Goal: Task Accomplishment & Management: Manage account settings

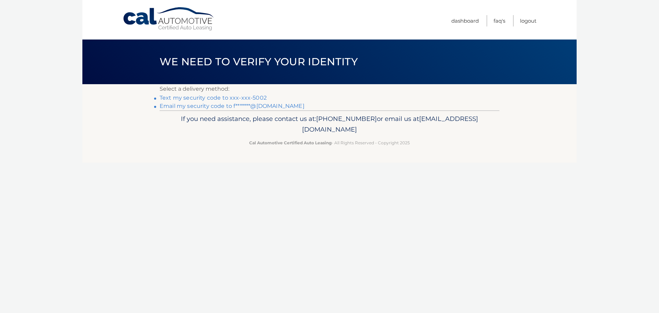
click at [194, 99] on link "Text my security code to xxx-xxx-5002" at bounding box center [213, 97] width 107 height 7
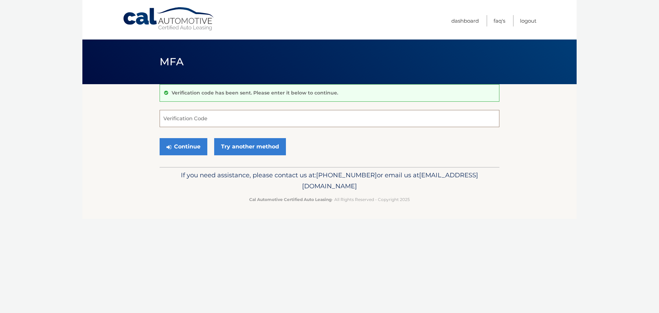
click at [195, 124] on input "Verification Code" at bounding box center [330, 118] width 340 height 17
type input "181129"
click at [182, 144] on button "Continue" at bounding box center [184, 146] width 48 height 17
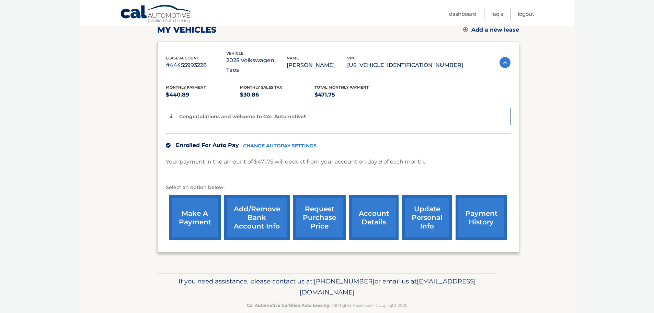
scroll to position [103, 0]
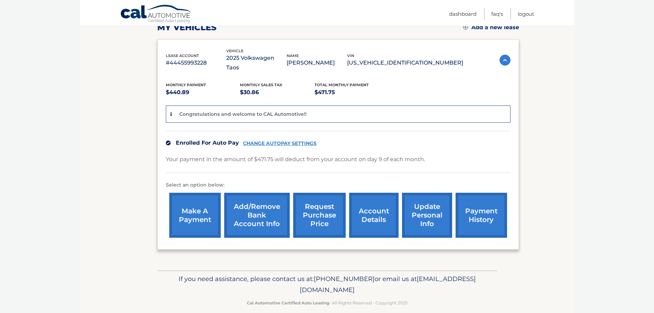
click at [283, 140] on link "CHANGE AUTOPAY SETTINGS" at bounding box center [279, 143] width 73 height 6
click at [259, 208] on link "Add/Remove bank account info" at bounding box center [257, 215] width 66 height 45
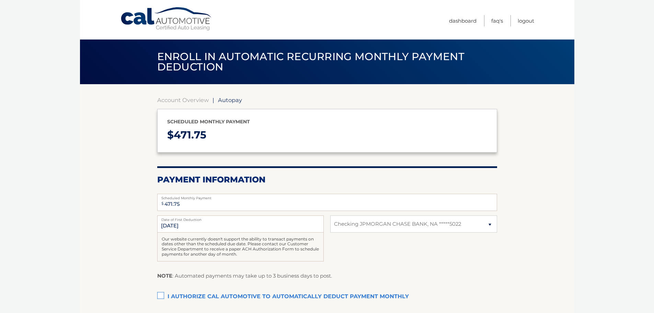
select select "NTc2Y2Q0NDctYmZjOS00ZmNiLWE2ODgtNmY2MzEwNWRmZTIy"
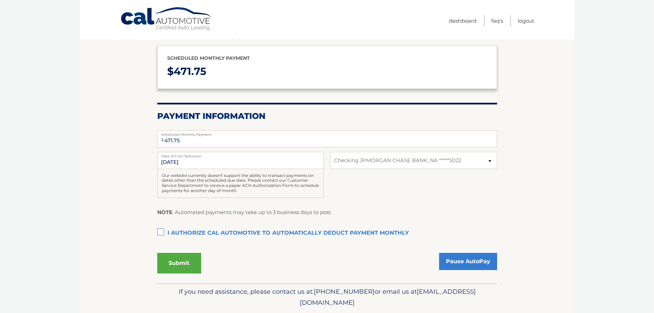
scroll to position [69, 0]
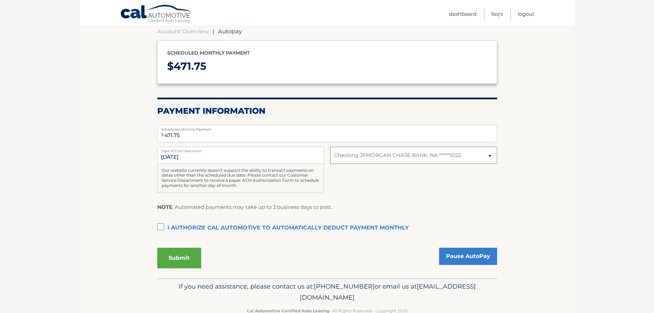
click at [466, 158] on select "Select Bank Account Checking JPMORGAN CHASE BANK, NA *****5022" at bounding box center [413, 155] width 166 height 17
click at [427, 205] on div "NOTE : Automated payments may take up to 3 business days to post." at bounding box center [327, 210] width 340 height 14
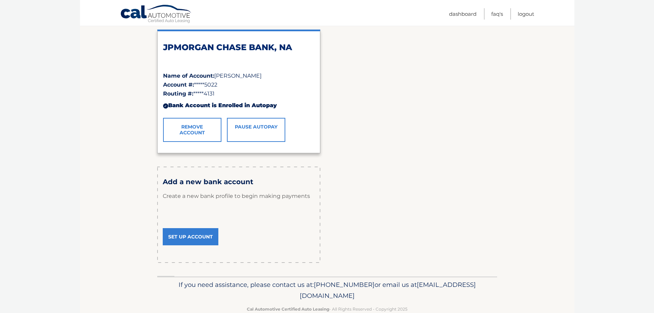
scroll to position [123, 0]
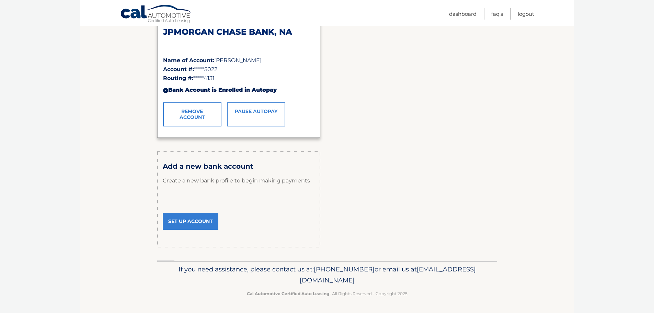
click at [200, 222] on link "Set Up Account" at bounding box center [191, 220] width 56 height 17
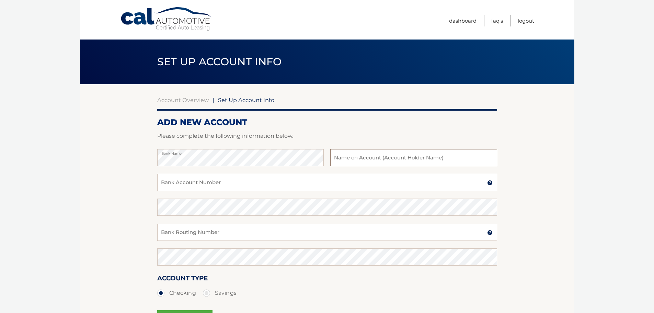
click at [372, 161] on input "text" at bounding box center [413, 157] width 166 height 17
type input "[PERSON_NAME]"
click at [256, 188] on input "Bank Account Number" at bounding box center [327, 182] width 340 height 17
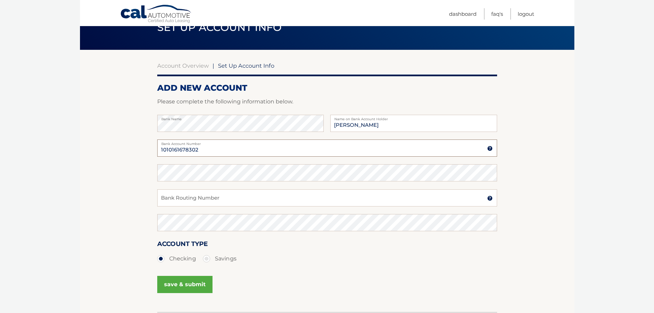
type input "1010161678302"
click at [182, 197] on input "Bank Routing Number" at bounding box center [327, 197] width 340 height 17
type input "063107513"
click at [188, 286] on button "save & submit" at bounding box center [184, 284] width 55 height 17
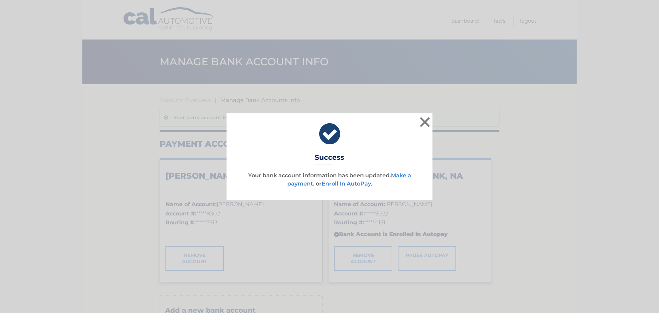
click at [356, 184] on link "Enroll In AutoPay" at bounding box center [346, 183] width 49 height 7
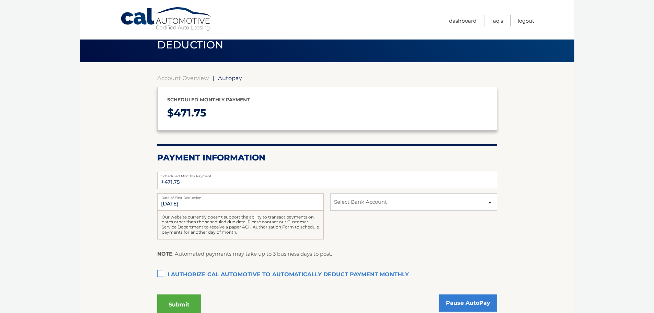
scroll to position [34, 0]
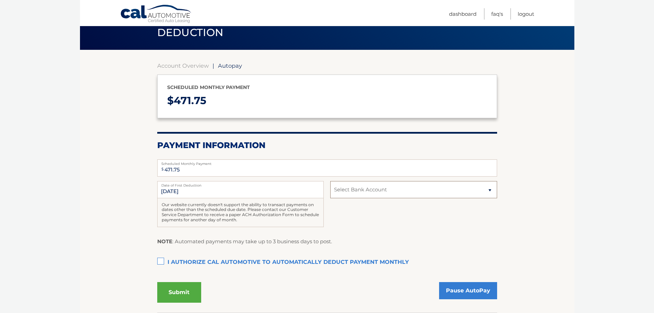
click at [365, 191] on select "Select Bank Account Checking WELLS FARGO BANK *****8302 Checking JPMORGAN CHASE…" at bounding box center [413, 189] width 166 height 17
select select "NGIzODg3NjUtNzMyZi00MzRlLTkzMWUtZWI3MTZjZDdhMmY4"
click at [330, 181] on select "Select Bank Account Checking WELLS FARGO BANK *****8302 Checking JPMORGAN CHASE…" at bounding box center [413, 189] width 166 height 17
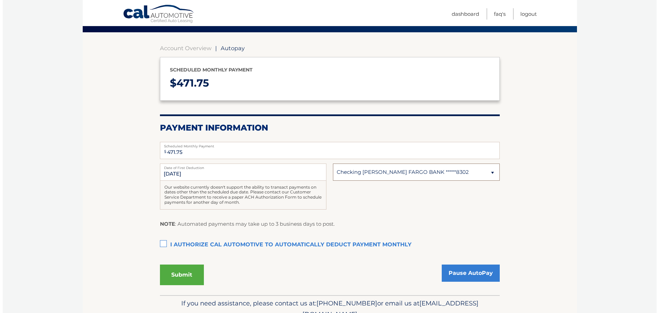
scroll to position [69, 0]
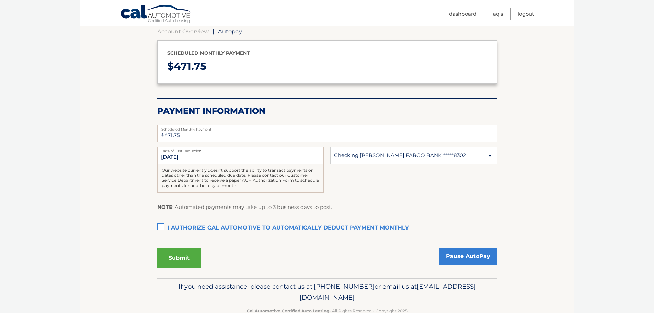
click at [163, 228] on label "I authorize cal automotive to automatically deduct payment monthly This checkbo…" at bounding box center [327, 228] width 340 height 14
click at [0, 0] on input "I authorize cal automotive to automatically deduct payment monthly This checkbo…" at bounding box center [0, 0] width 0 height 0
click at [191, 265] on button "Submit" at bounding box center [179, 257] width 44 height 21
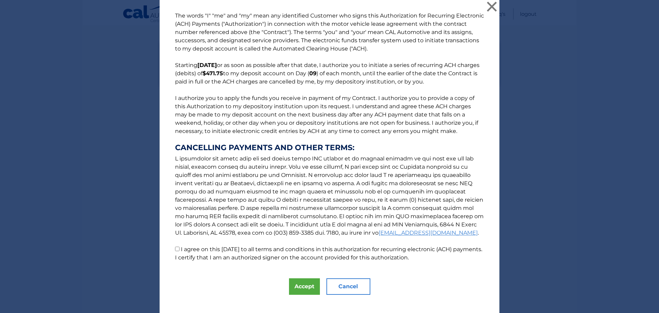
scroll to position [0, 0]
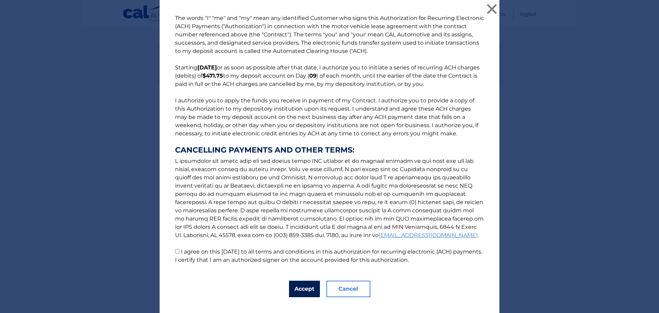
click at [306, 290] on button "Accept" at bounding box center [304, 288] width 31 height 16
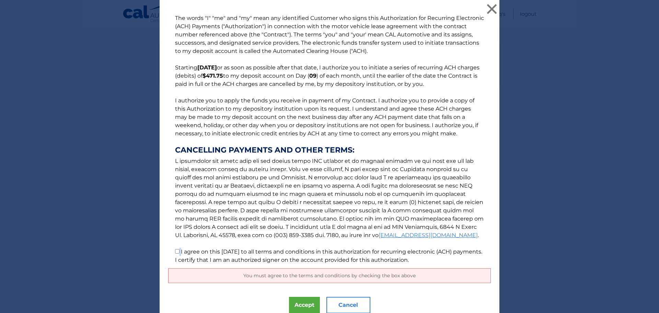
click at [178, 251] on p "The words "I" "me" and "my" mean any identified Customer who signs this Authori…" at bounding box center [329, 139] width 323 height 250
click at [176, 251] on input "I agree on this 09/05/2025 to all terms and conditions in this authorization fo…" at bounding box center [177, 251] width 4 height 4
checkbox input "true"
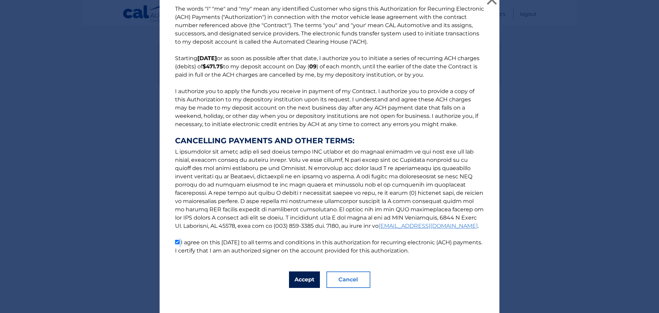
scroll to position [12, 0]
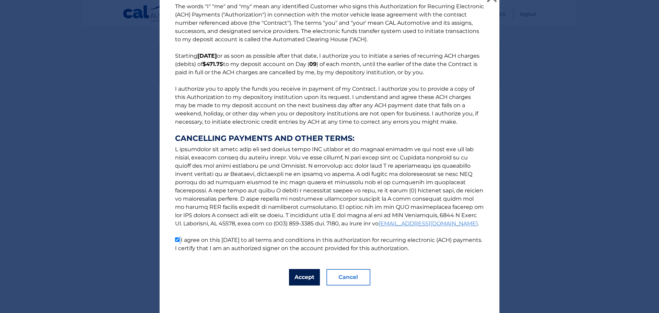
click at [304, 278] on button "Accept" at bounding box center [304, 277] width 31 height 16
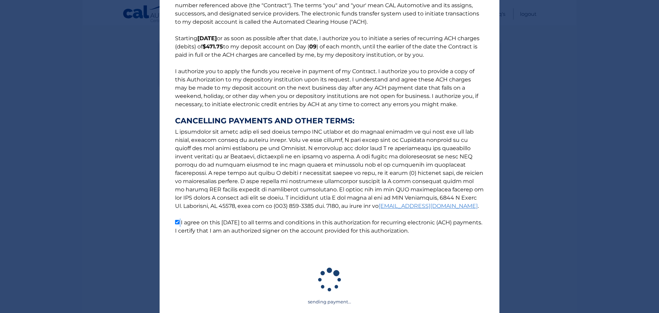
scroll to position [103, 0]
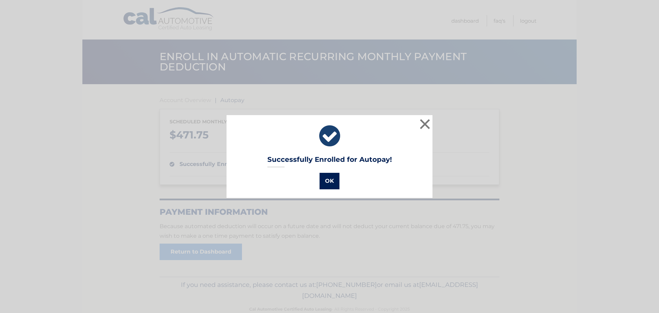
click at [329, 178] on button "OK" at bounding box center [330, 181] width 20 height 16
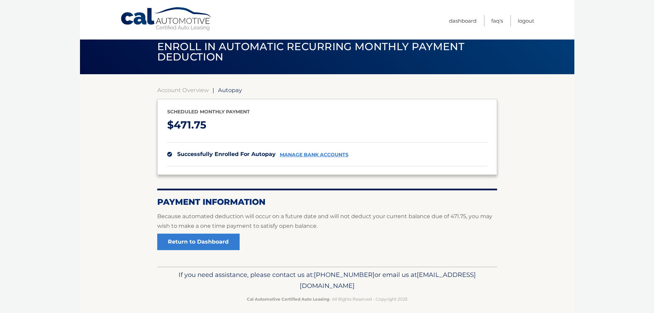
scroll to position [15, 0]
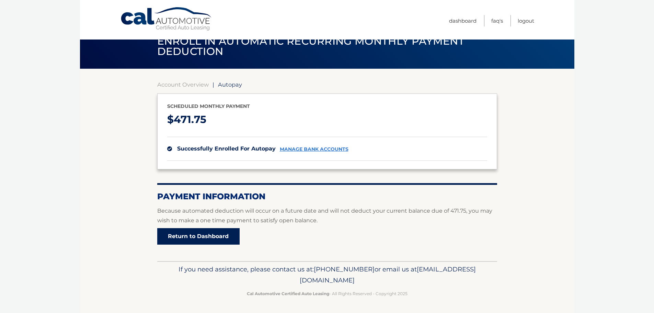
click at [229, 237] on link "Return to Dashboard" at bounding box center [198, 236] width 82 height 16
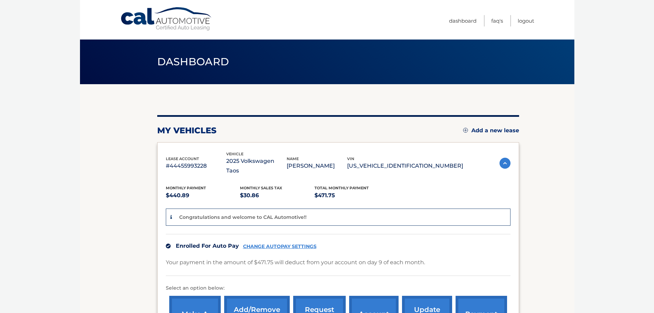
click at [566, 164] on section "my vehicles Add a new lease lease account #44455993228 vehicle 2025 Volkswagen …" at bounding box center [327, 228] width 494 height 289
click at [529, 21] on link "Logout" at bounding box center [526, 20] width 16 height 11
